Goal: Transaction & Acquisition: Subscribe to service/newsletter

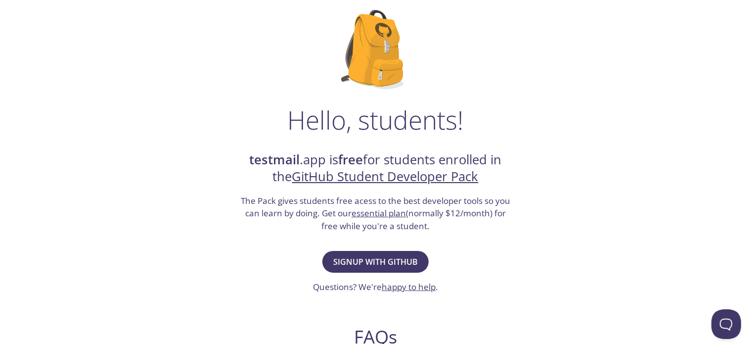
scroll to position [82, 0]
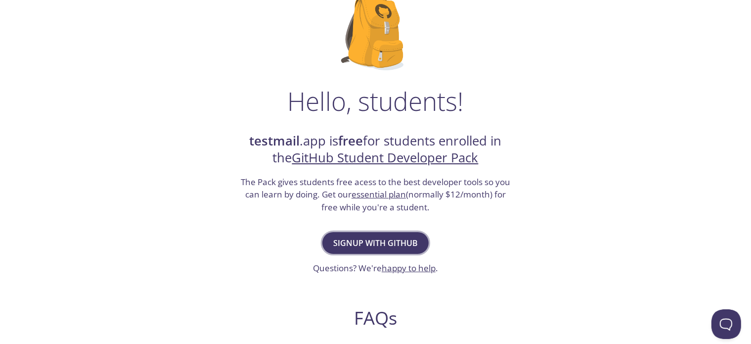
click at [362, 240] on span "Signup with GitHub" at bounding box center [375, 243] width 85 height 14
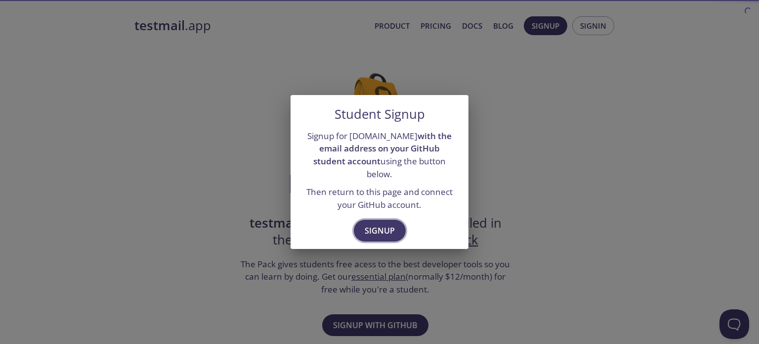
click at [391, 223] on span "Signup" at bounding box center [380, 230] width 30 height 14
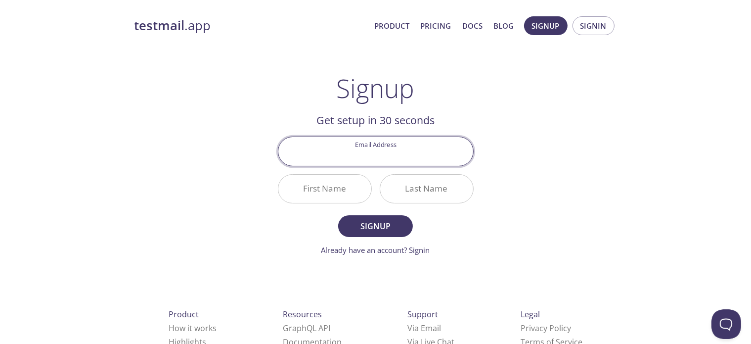
click at [369, 155] on input "Email Address" at bounding box center [375, 151] width 195 height 28
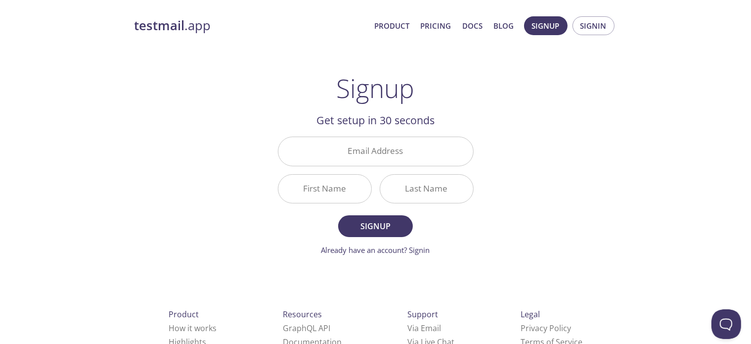
drag, startPoint x: 531, startPoint y: 135, endPoint x: 387, endPoint y: 153, distance: 145.4
click at [387, 153] on input "Email Address" at bounding box center [375, 151] width 195 height 28
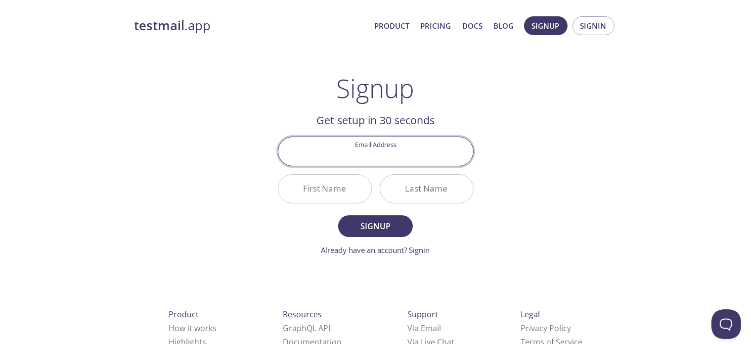
paste input "[EMAIL_ADDRESS][DOMAIN_NAME]"
type input "[EMAIL_ADDRESS][DOMAIN_NAME]"
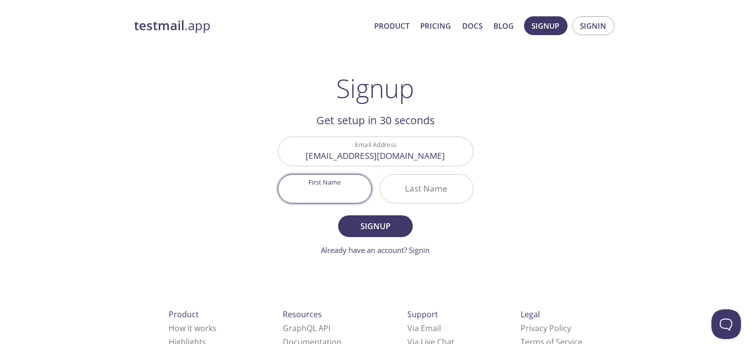
click at [341, 191] on input "First Name" at bounding box center [324, 188] width 93 height 28
type input "Lliu"
click at [427, 181] on input "Last Name" at bounding box center [426, 188] width 93 height 28
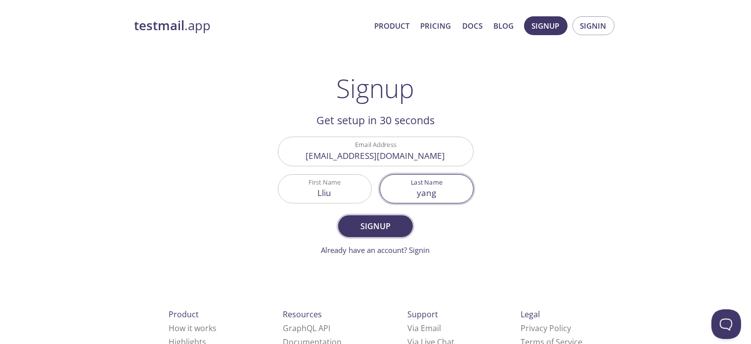
type input "yang"
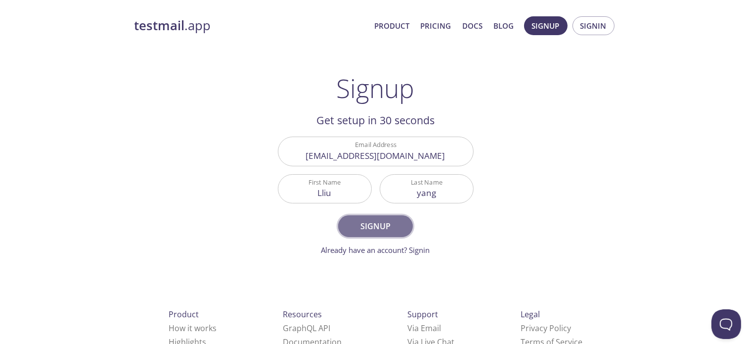
click at [391, 231] on span "Signup" at bounding box center [375, 226] width 52 height 14
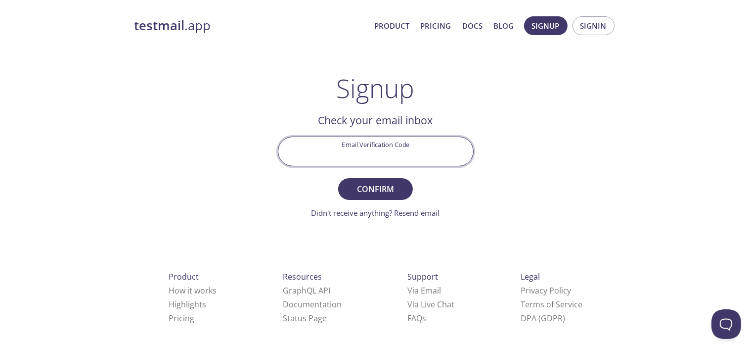
click at [388, 157] on input "Email Verification Code" at bounding box center [375, 151] width 195 height 28
paste input "FJVED51"
type input "FJVED51"
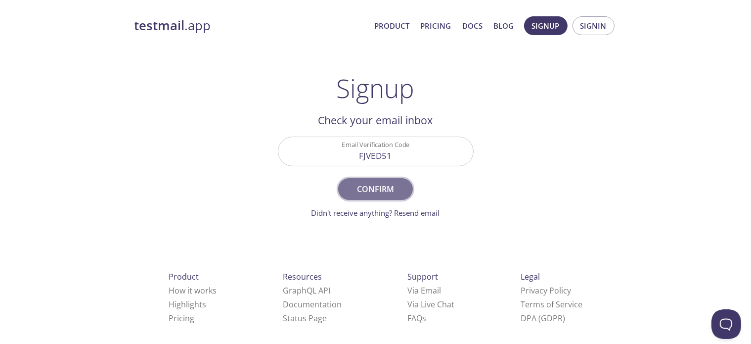
click at [384, 186] on span "Confirm" at bounding box center [375, 189] width 52 height 14
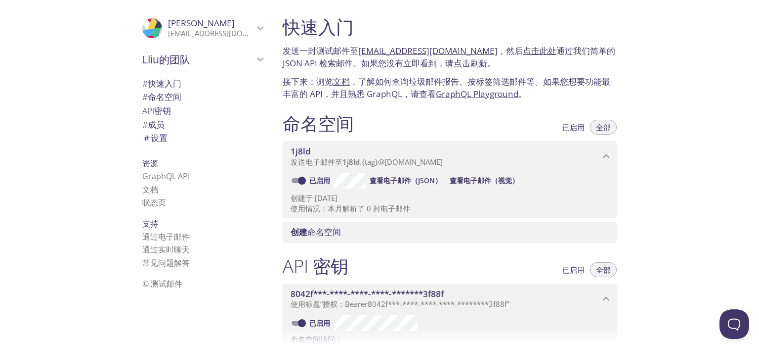
click at [391, 29] on h1 "快速入门" at bounding box center [450, 27] width 334 height 22
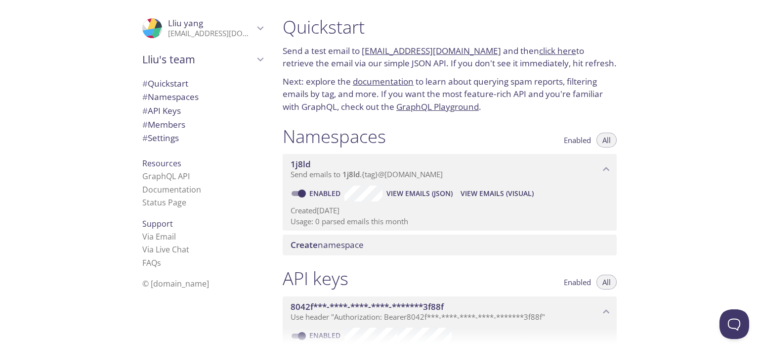
drag, startPoint x: 286, startPoint y: 26, endPoint x: 340, endPoint y: 111, distance: 101.1
click at [377, 164] on div "Quickstart Send a test email to [EMAIL_ADDRESS][DOMAIN_NAME] and then click her…" at bounding box center [454, 172] width 358 height 344
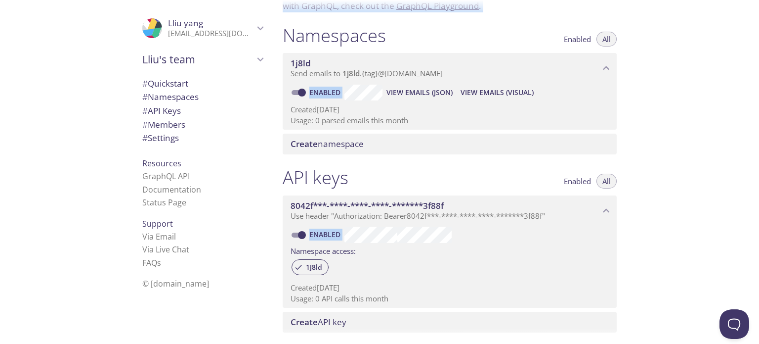
scroll to position [82, 0]
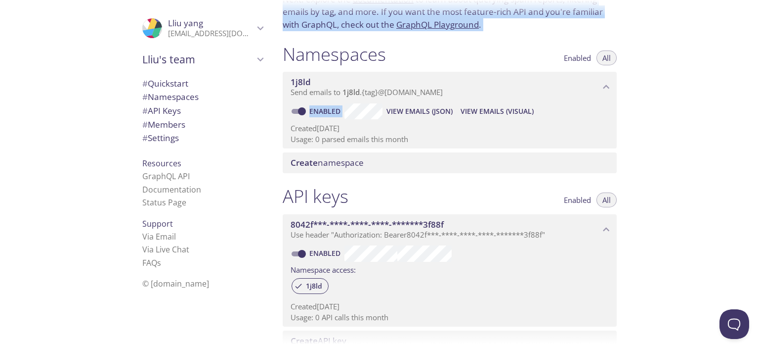
drag, startPoint x: 297, startPoint y: 57, endPoint x: 462, endPoint y: 231, distance: 240.2
click at [463, 233] on div "Quickstart Send a test email to [EMAIL_ADDRESS][DOMAIN_NAME] and then click her…" at bounding box center [454, 90] width 358 height 344
click at [465, 186] on div "API keys Enabled All" at bounding box center [450, 197] width 334 height 25
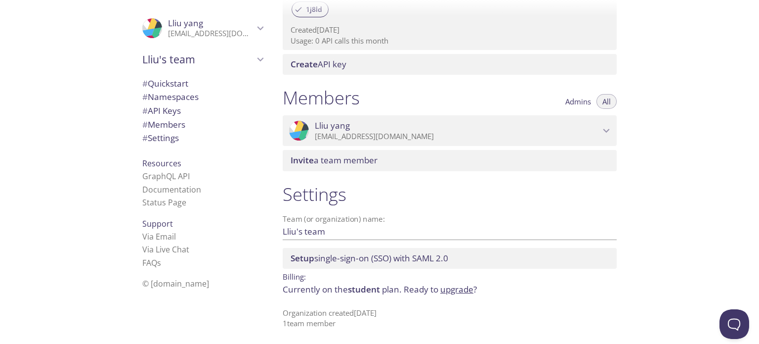
scroll to position [359, 0]
